Goal: Task Accomplishment & Management: Use online tool/utility

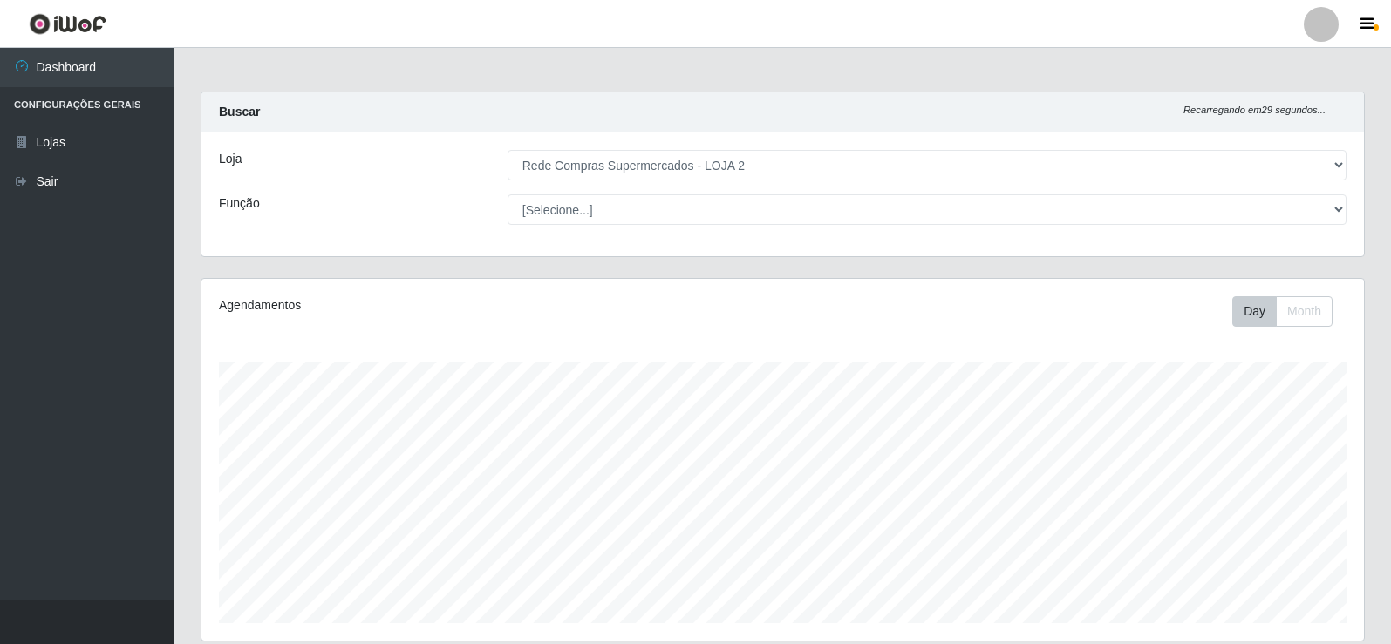
select select "161"
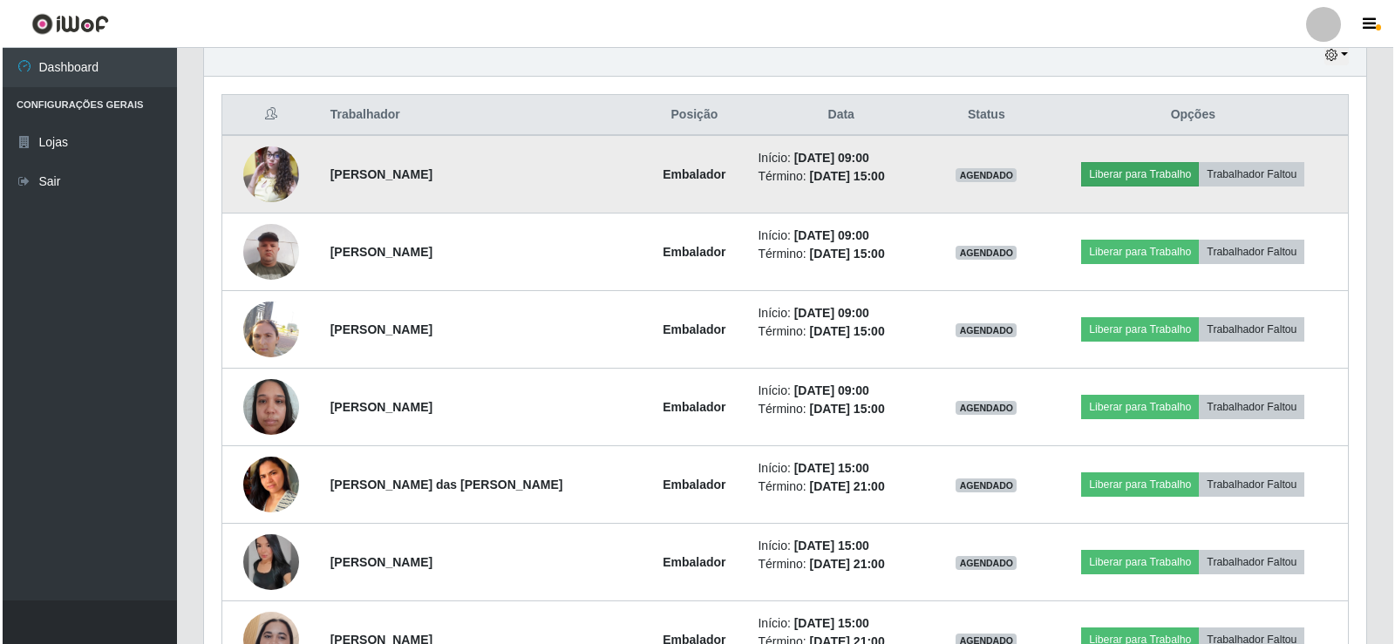
scroll to position [621, 0]
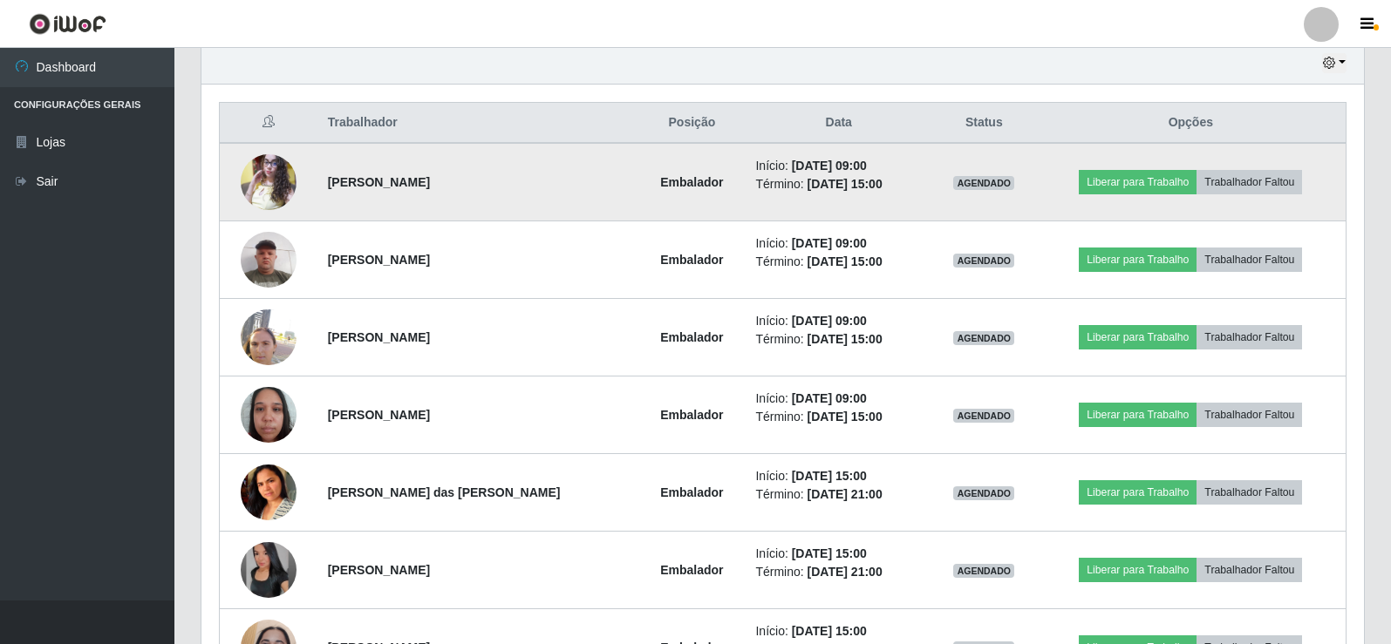
click at [1145, 167] on td "Liberar para Trabalho Trabalhador Faltou" at bounding box center [1191, 182] width 310 height 78
click at [1135, 176] on button "Liberar para Trabalho" at bounding box center [1138, 182] width 118 height 24
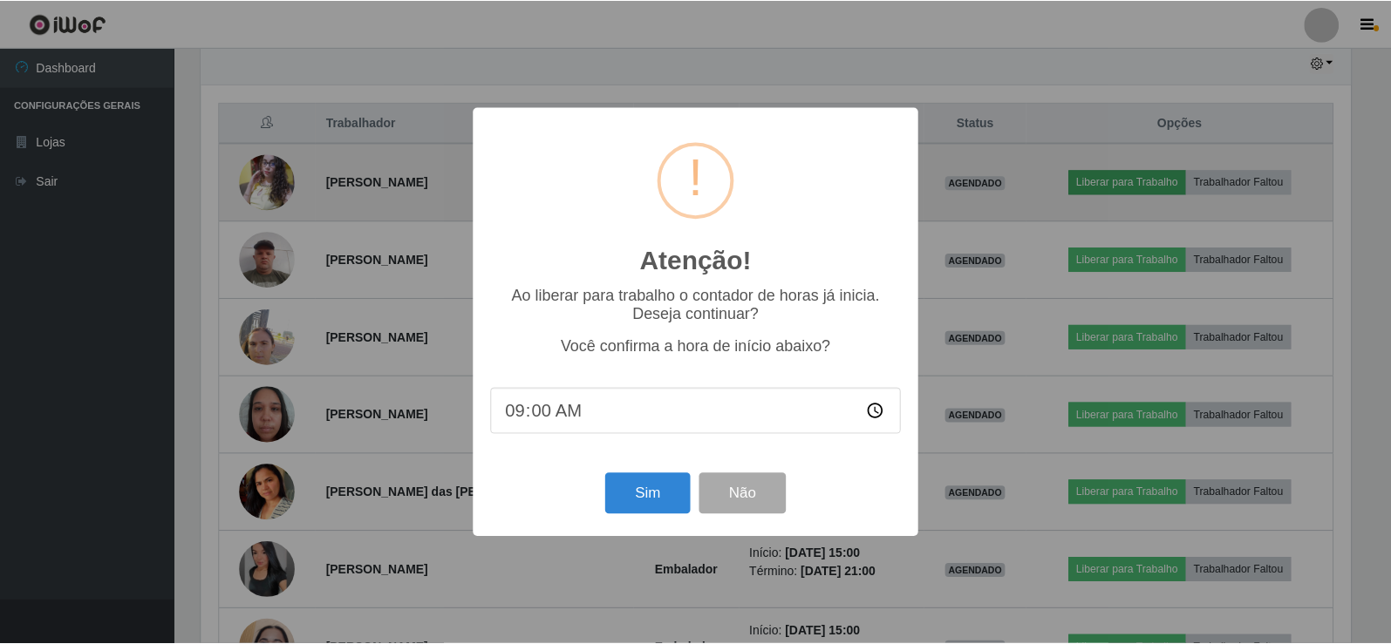
scroll to position [362, 1154]
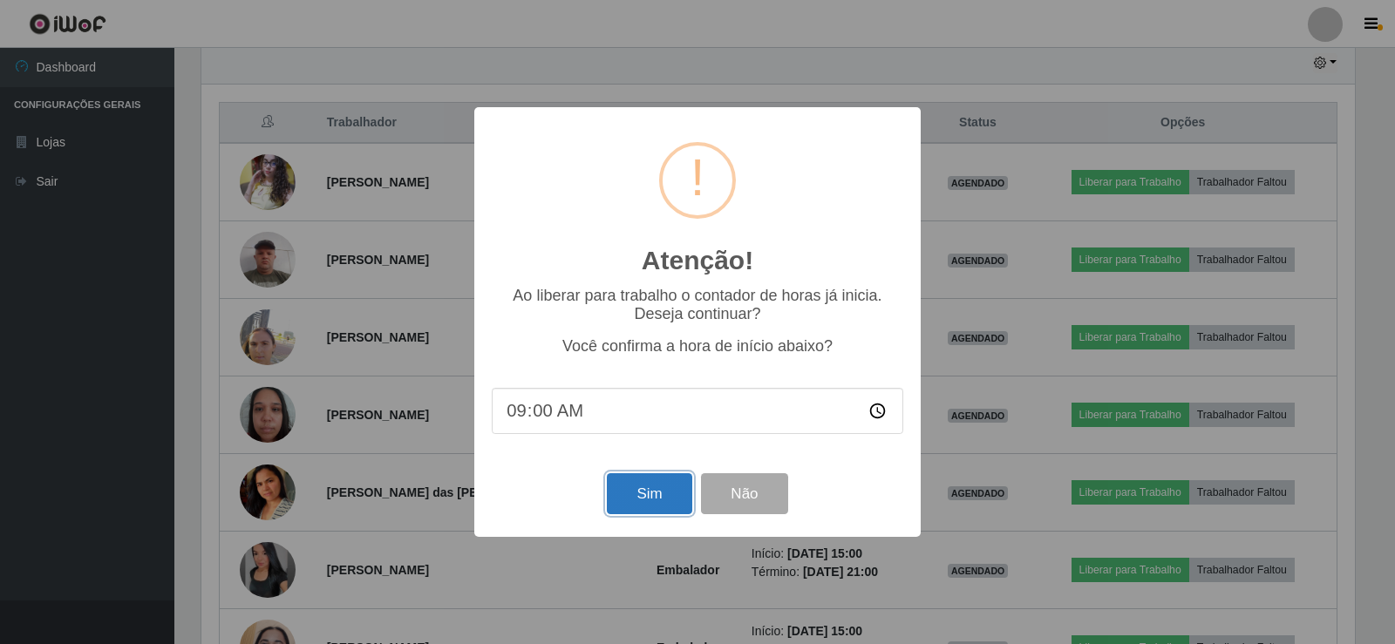
click at [662, 487] on button "Sim" at bounding box center [649, 494] width 85 height 41
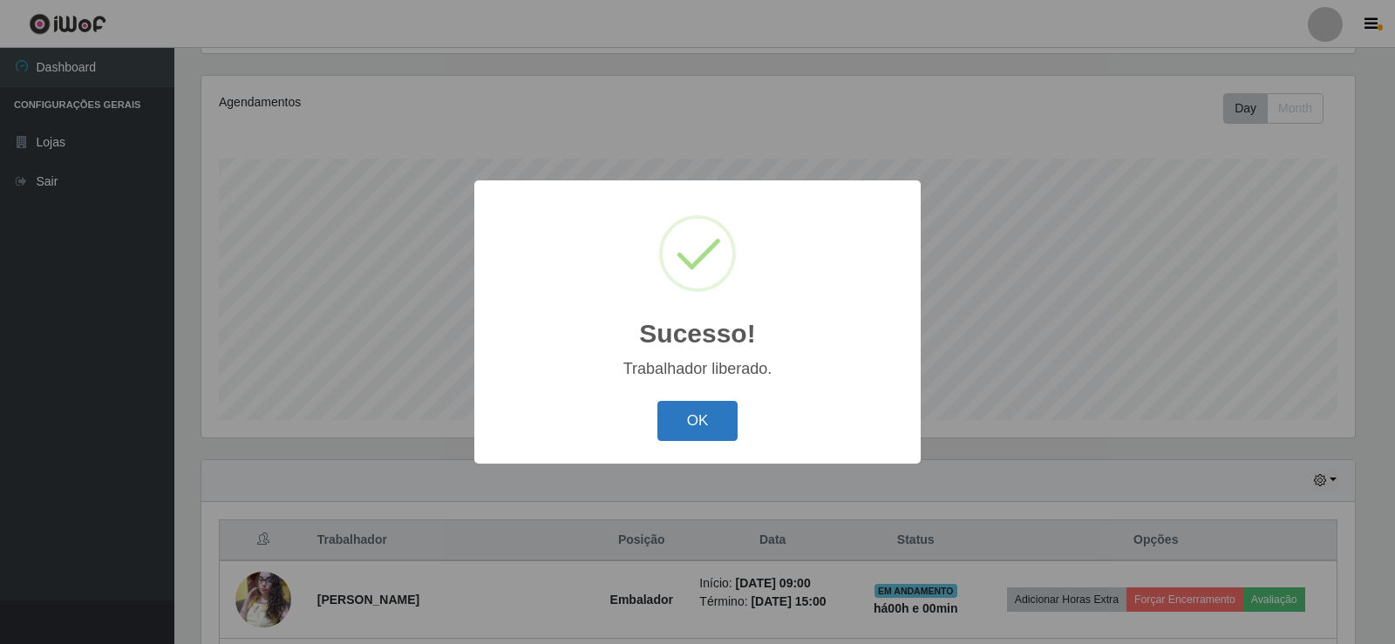
click at [694, 419] on button "OK" at bounding box center [698, 421] width 81 height 41
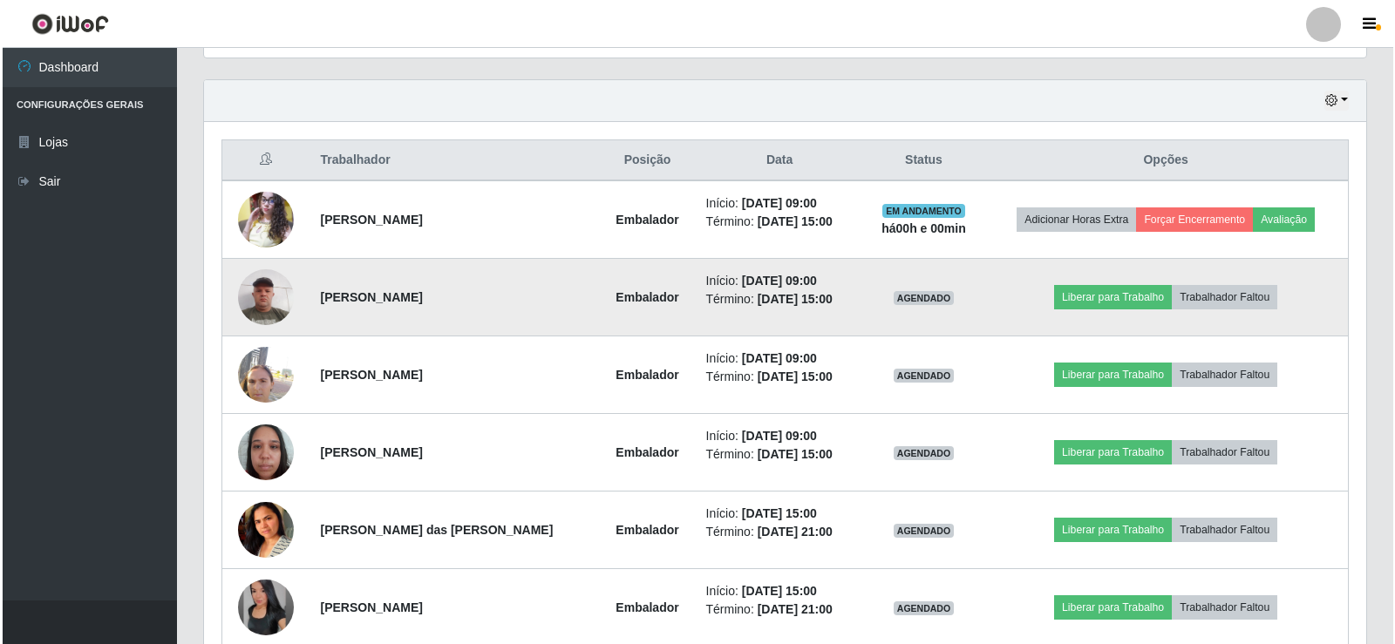
scroll to position [639, 0]
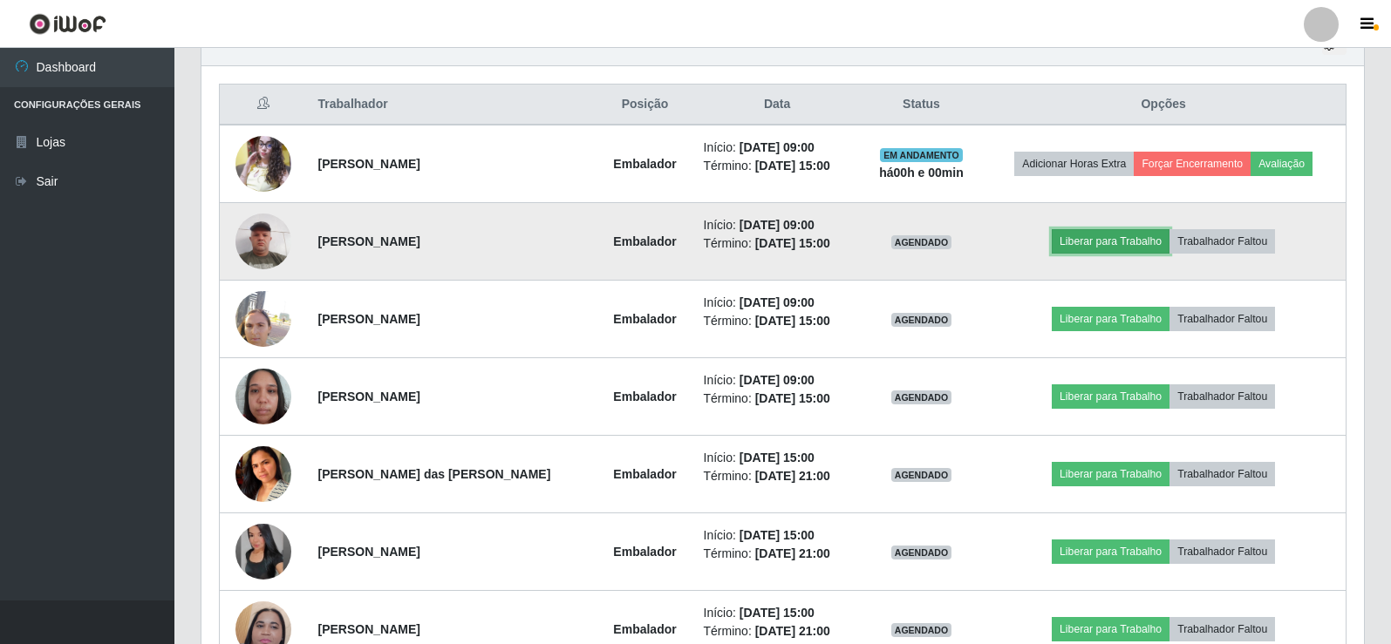
click at [1114, 249] on button "Liberar para Trabalho" at bounding box center [1111, 241] width 118 height 24
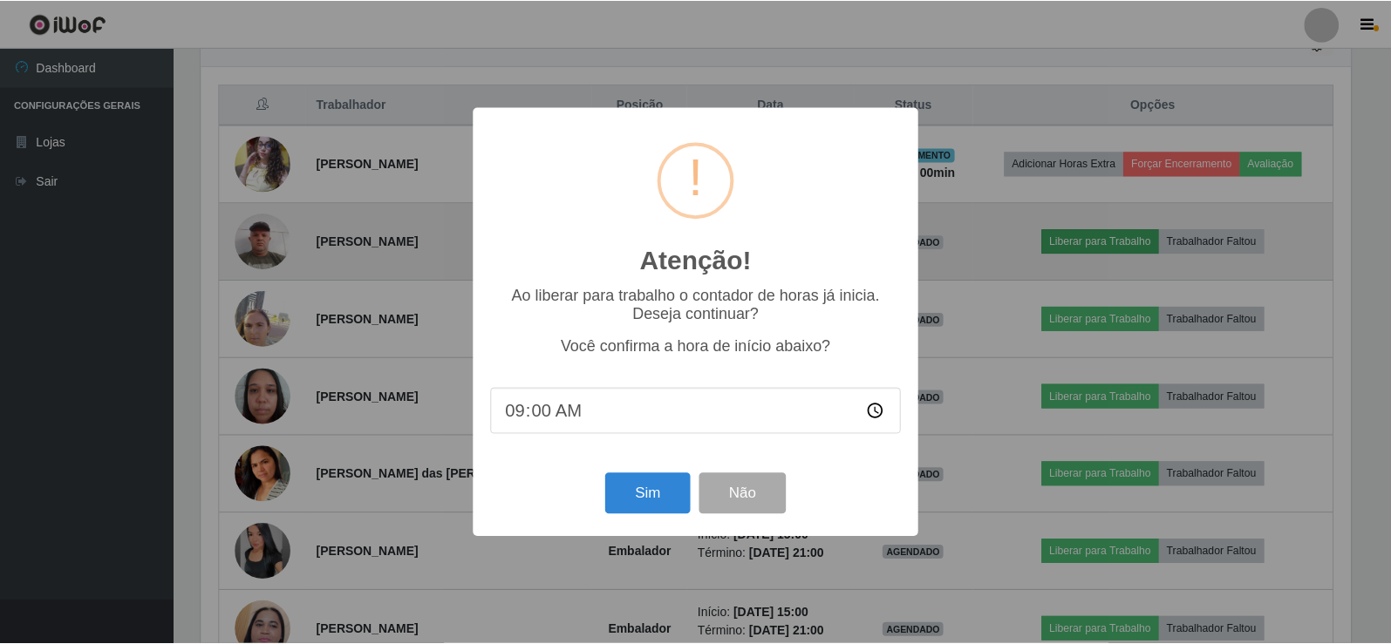
scroll to position [362, 1154]
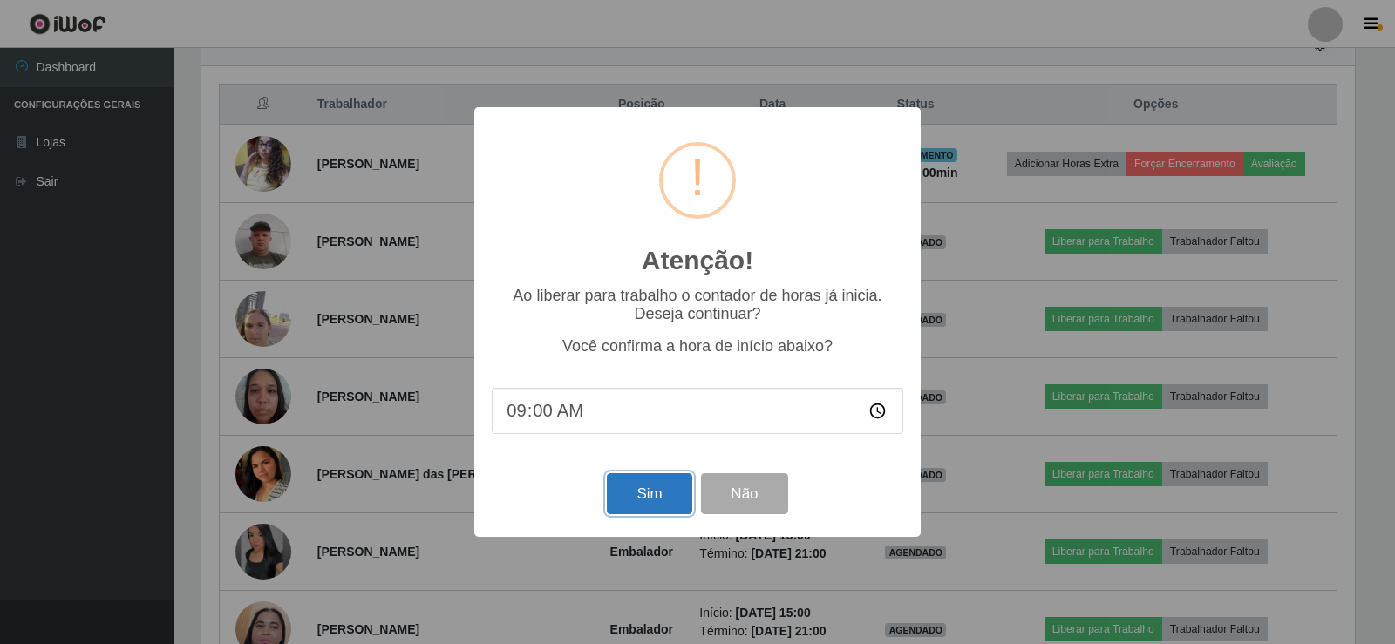
click at [666, 484] on button "Sim" at bounding box center [649, 494] width 85 height 41
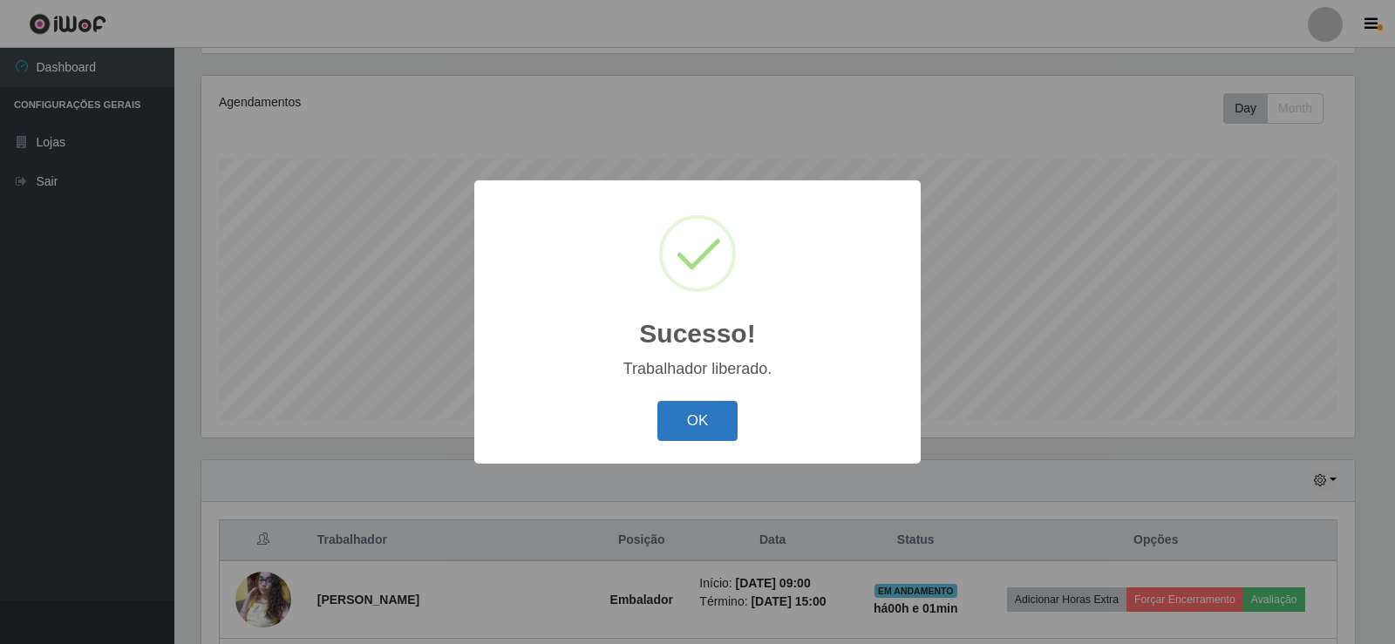
click at [700, 412] on button "OK" at bounding box center [698, 421] width 81 height 41
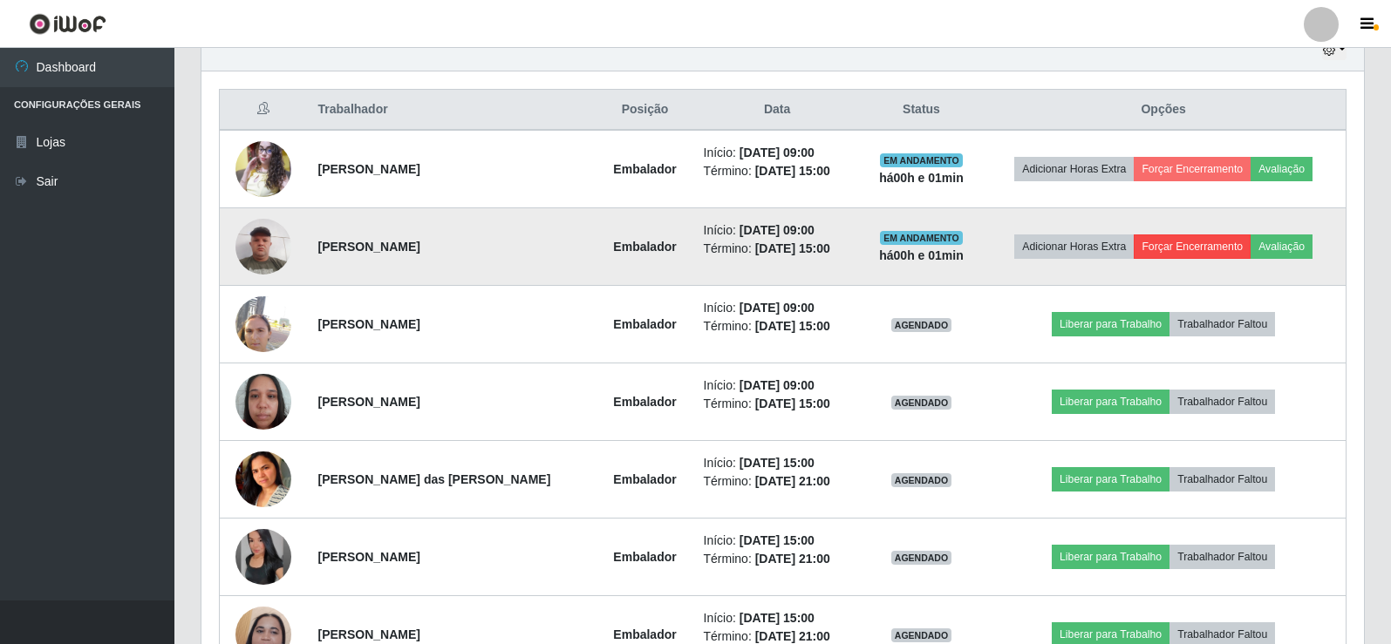
scroll to position [639, 0]
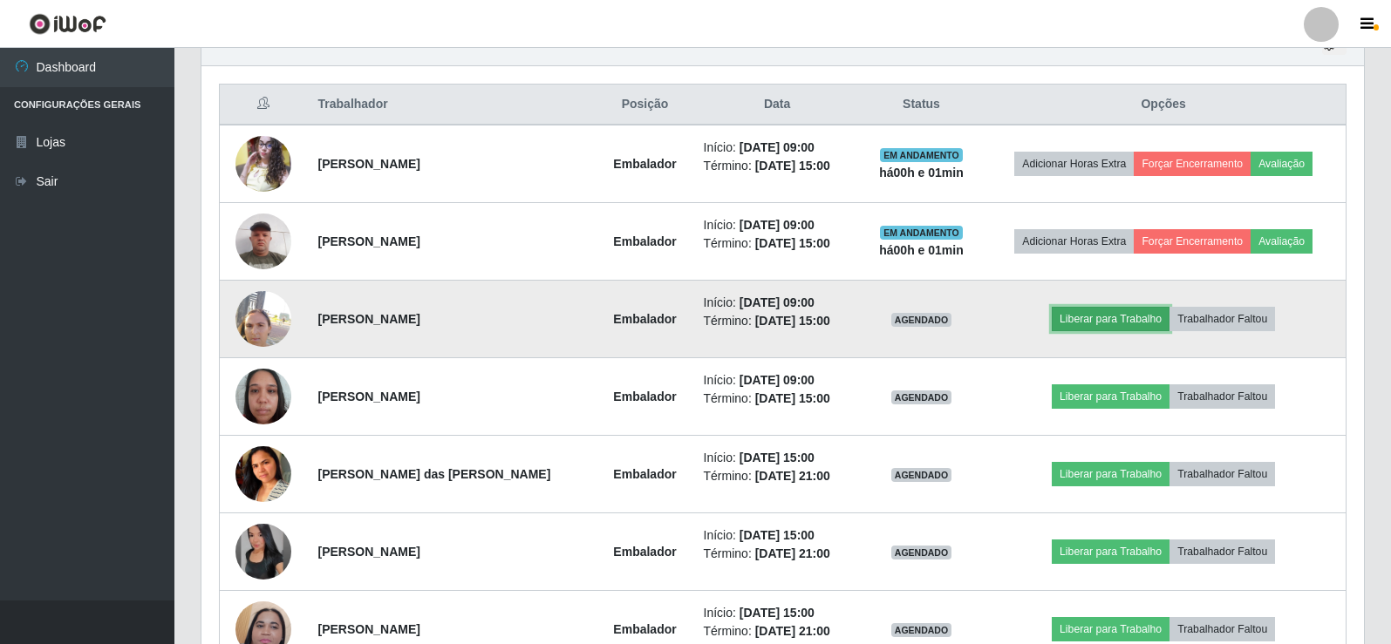
click at [1136, 316] on button "Liberar para Trabalho" at bounding box center [1111, 319] width 118 height 24
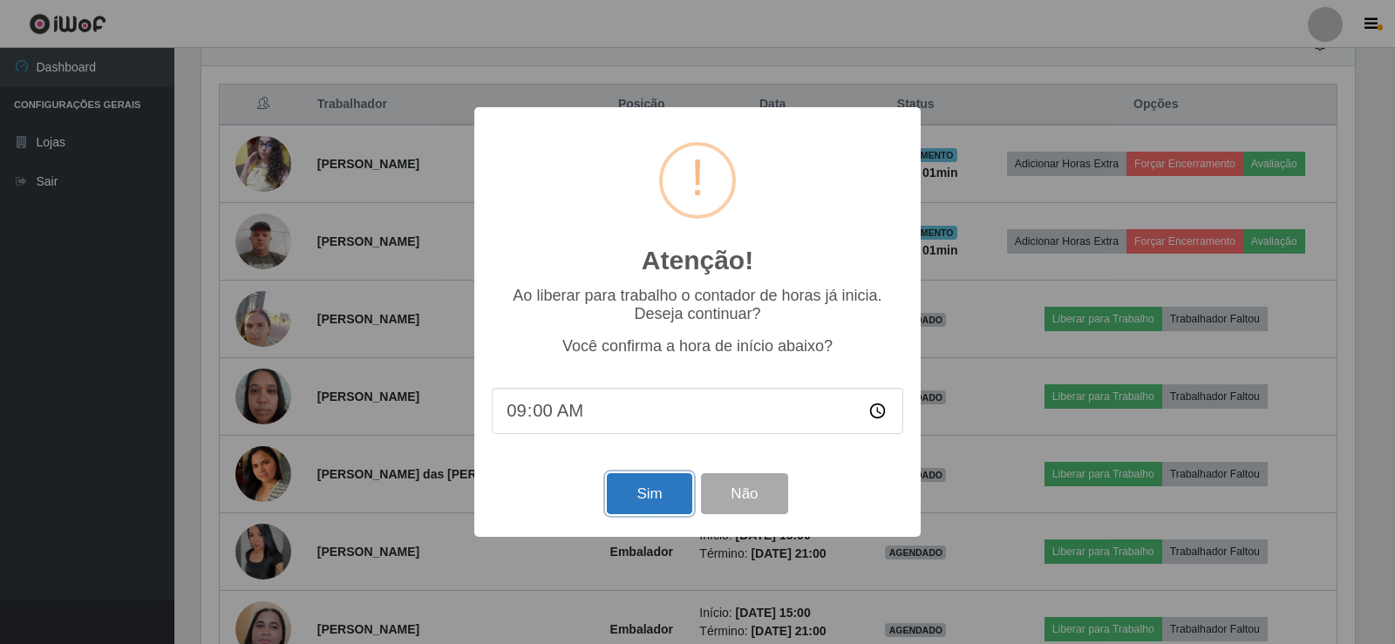
click at [659, 491] on button "Sim" at bounding box center [649, 494] width 85 height 41
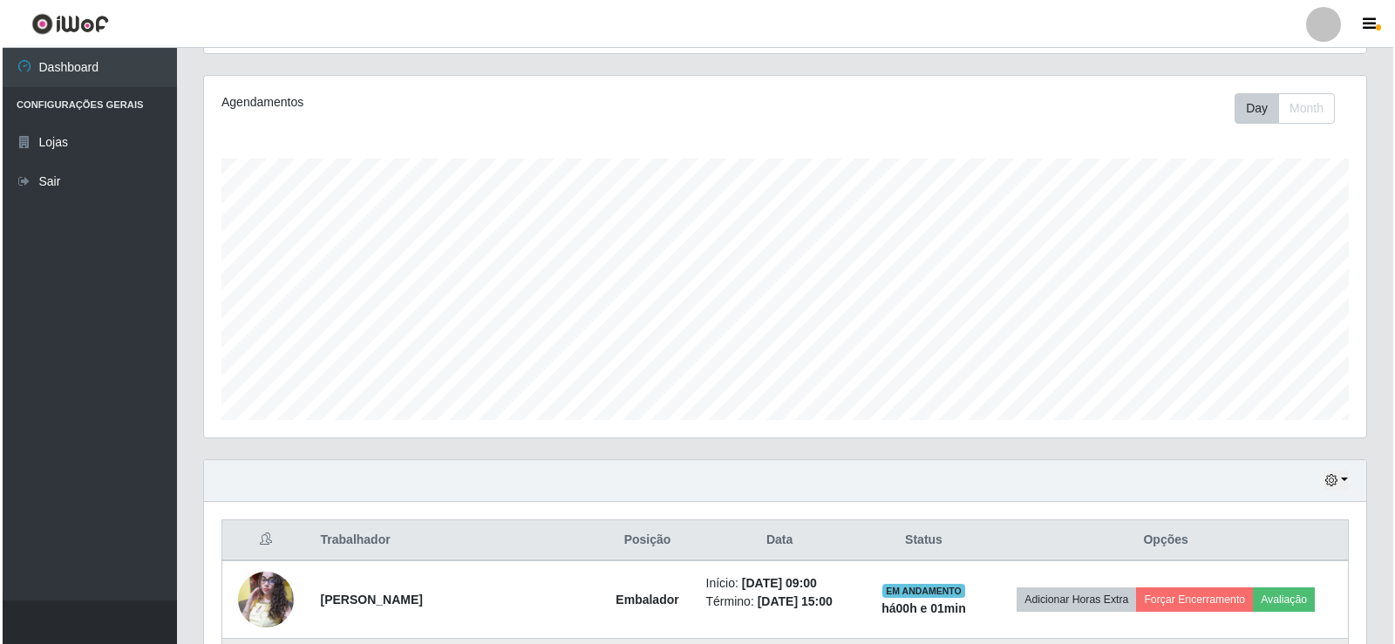
scroll to position [0, 0]
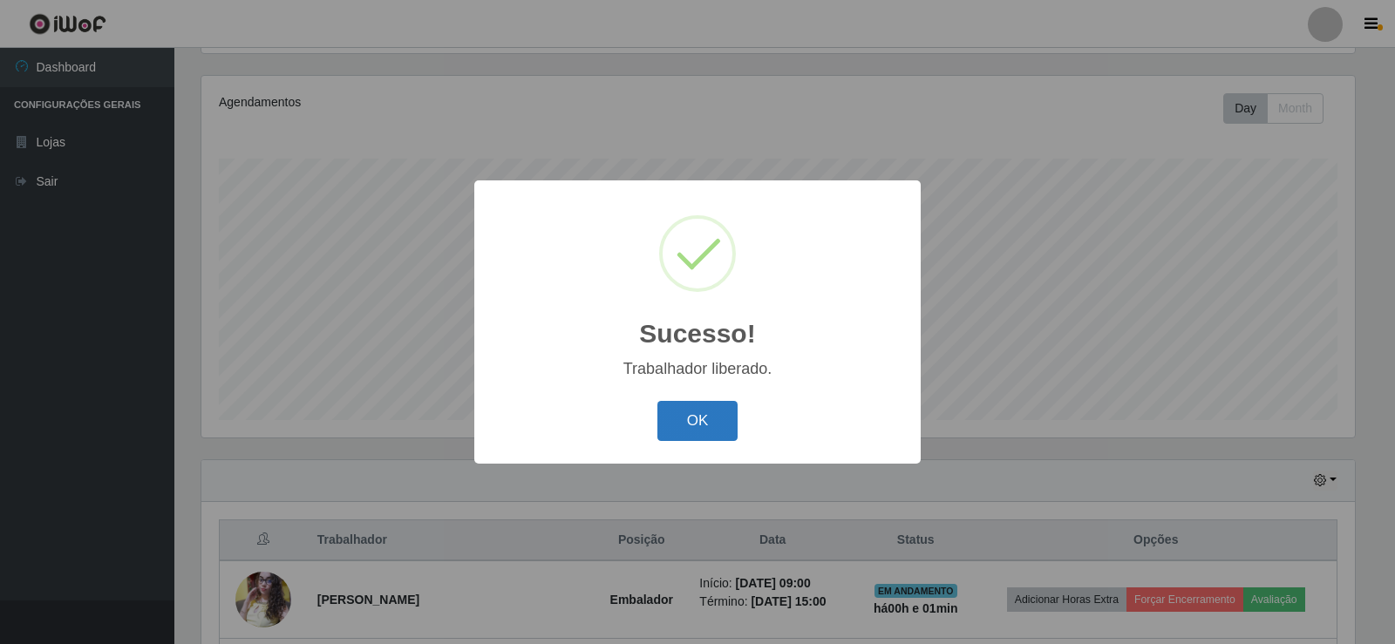
click at [693, 415] on button "OK" at bounding box center [698, 421] width 81 height 41
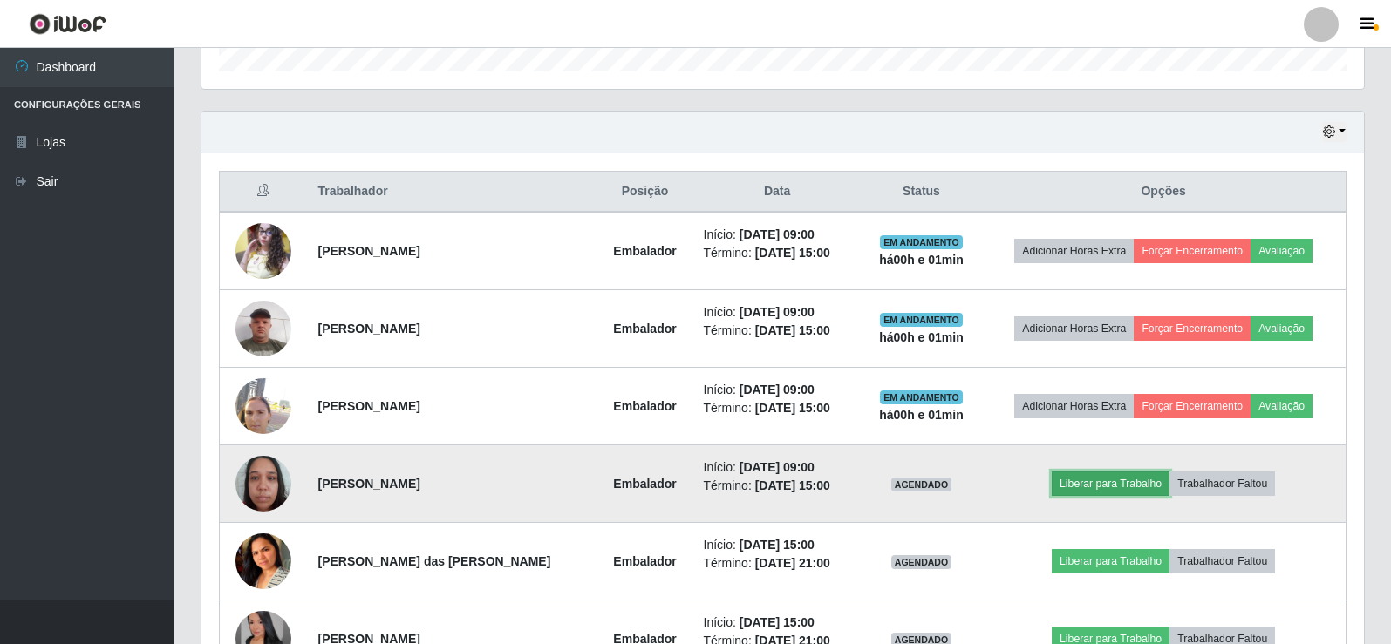
click at [1125, 481] on button "Liberar para Trabalho" at bounding box center [1111, 484] width 118 height 24
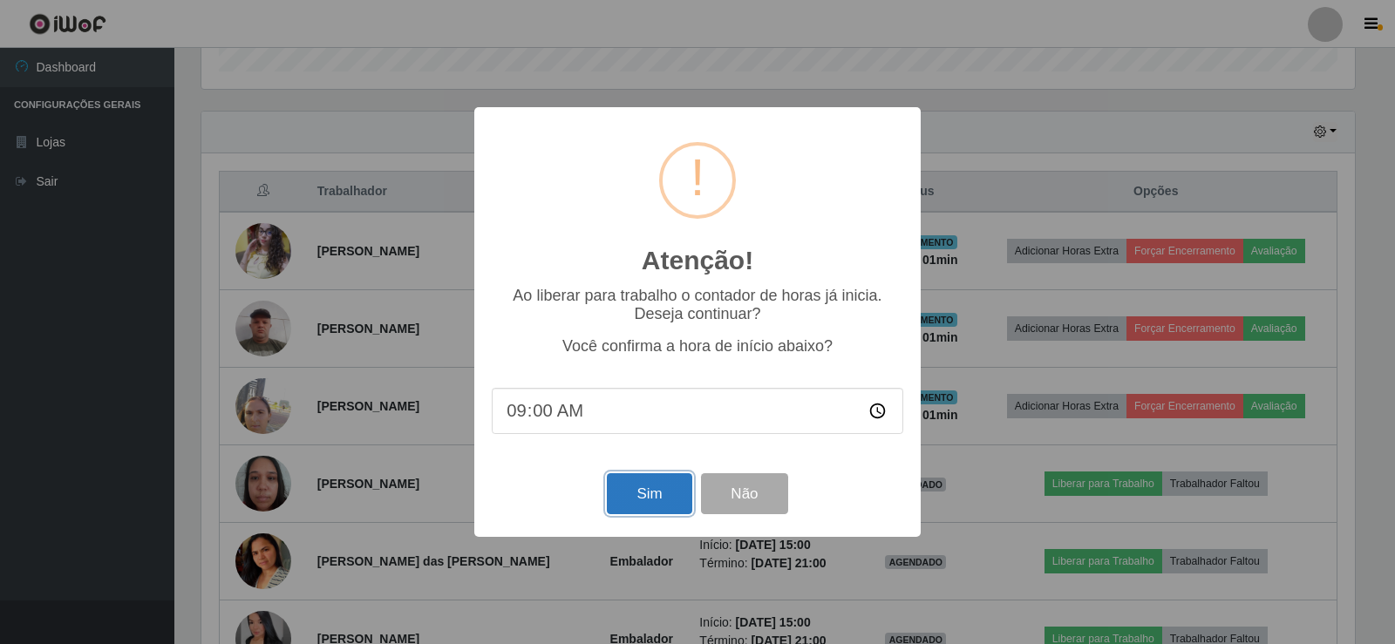
click at [664, 494] on button "Sim" at bounding box center [649, 494] width 85 height 41
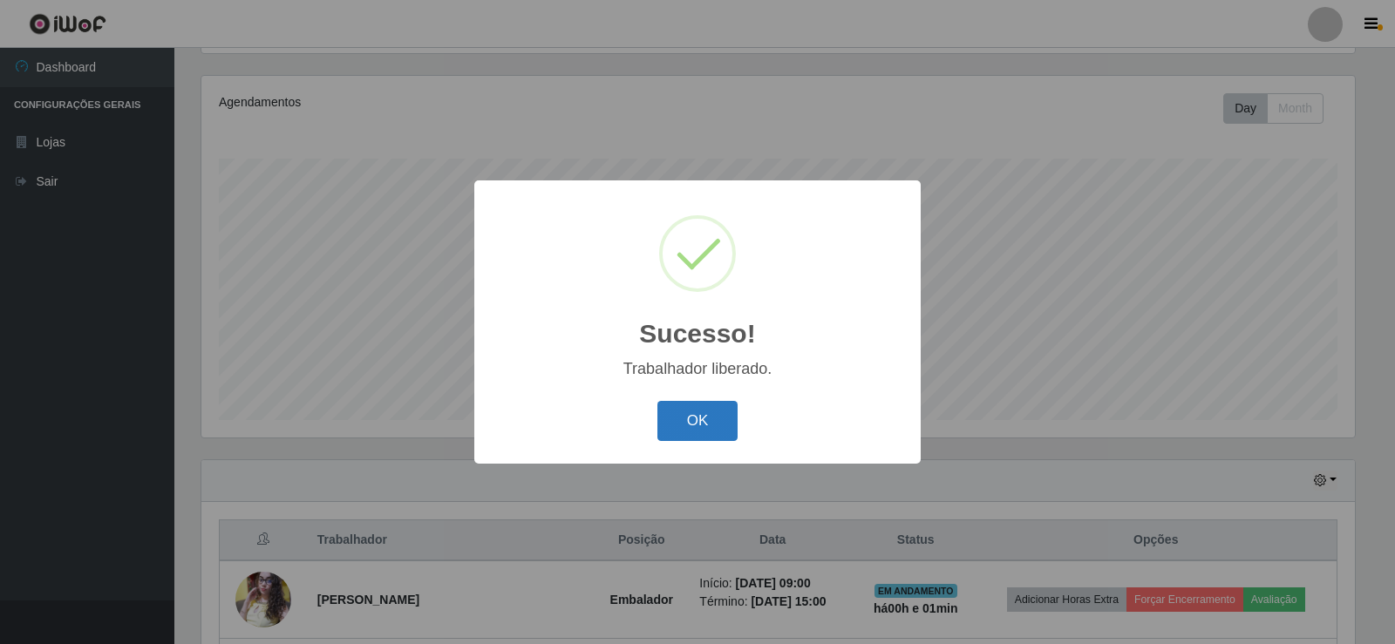
click at [698, 417] on button "OK" at bounding box center [698, 421] width 81 height 41
